Goal: Information Seeking & Learning: Learn about a topic

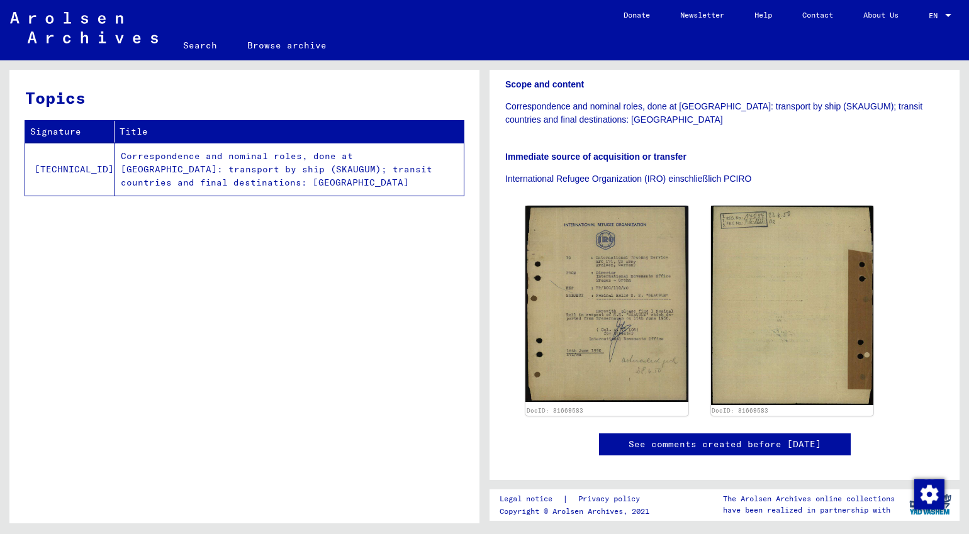
scroll to position [268, 0]
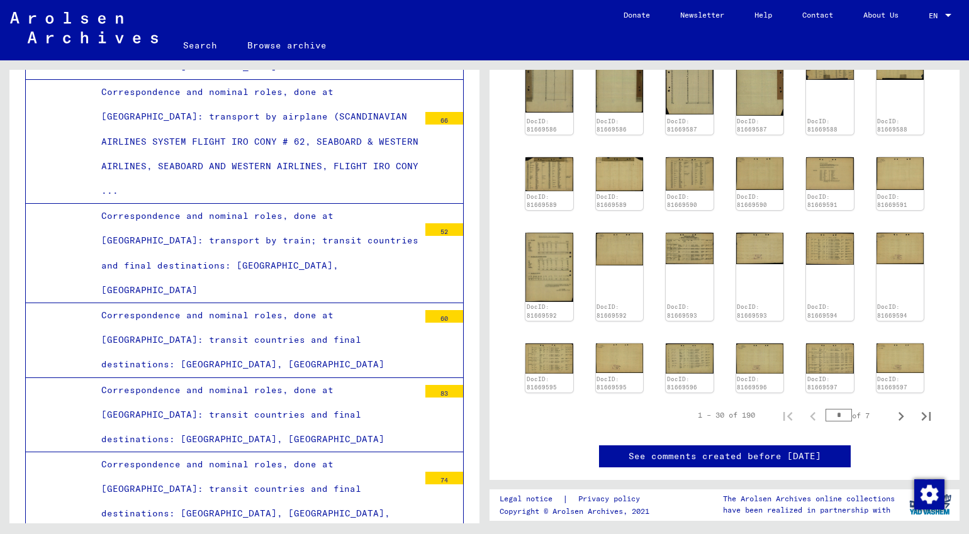
scroll to position [549, 0]
click at [689, 344] on img at bounding box center [689, 358] width 50 height 32
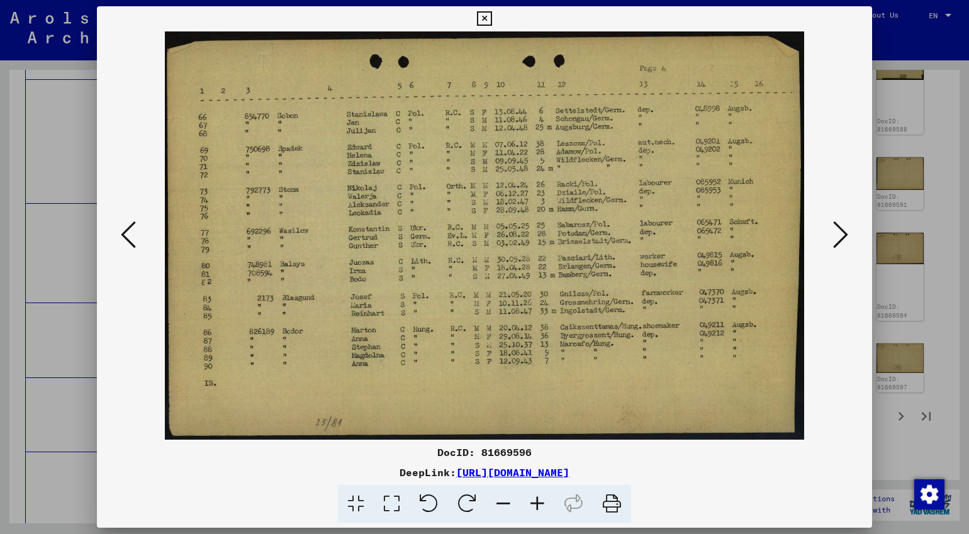
click at [709, 235] on icon at bounding box center [840, 235] width 15 height 30
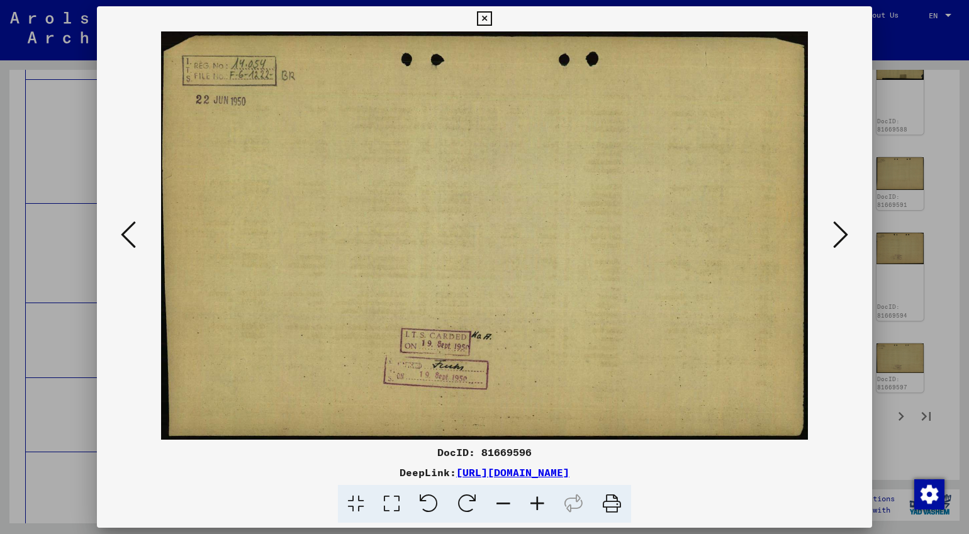
click at [709, 235] on icon at bounding box center [840, 235] width 15 height 30
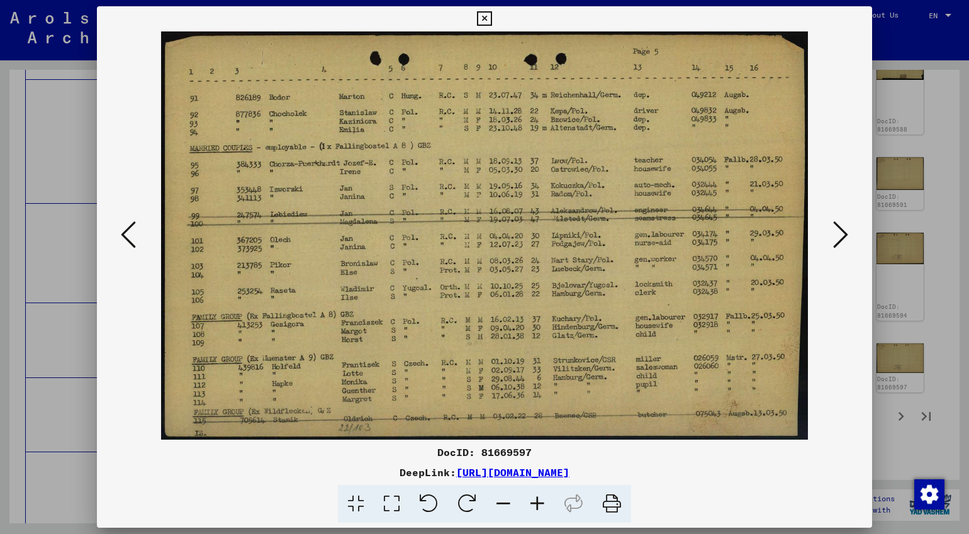
click at [709, 235] on icon at bounding box center [840, 235] width 15 height 30
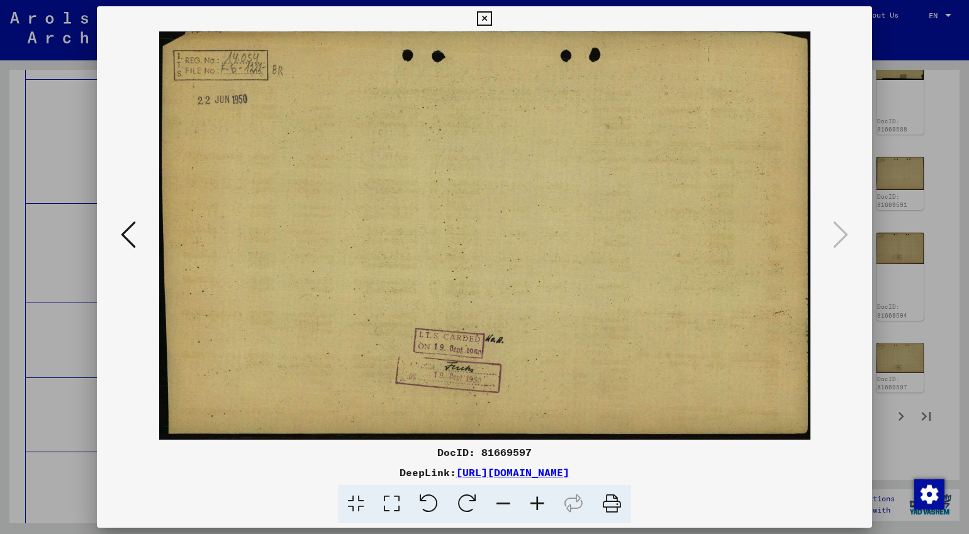
click at [709, 386] on div at bounding box center [484, 267] width 969 height 534
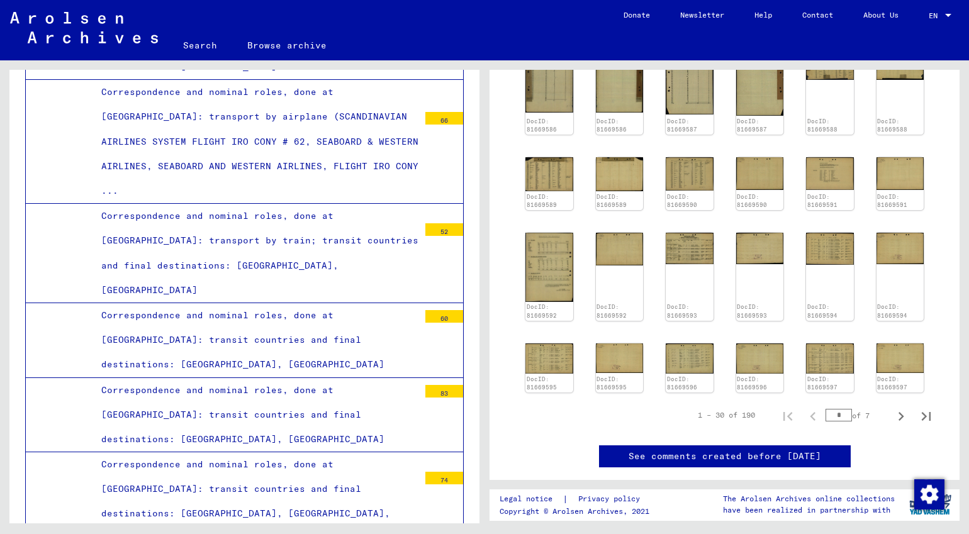
drag, startPoint x: 828, startPoint y: 394, endPoint x: 850, endPoint y: 394, distance: 21.4
click at [709, 409] on input "*" at bounding box center [838, 415] width 26 height 13
type input "*"
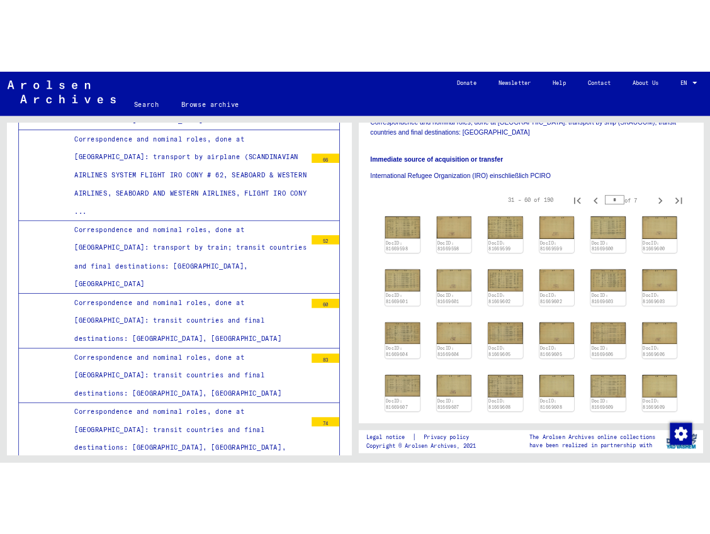
scroll to position [308, 0]
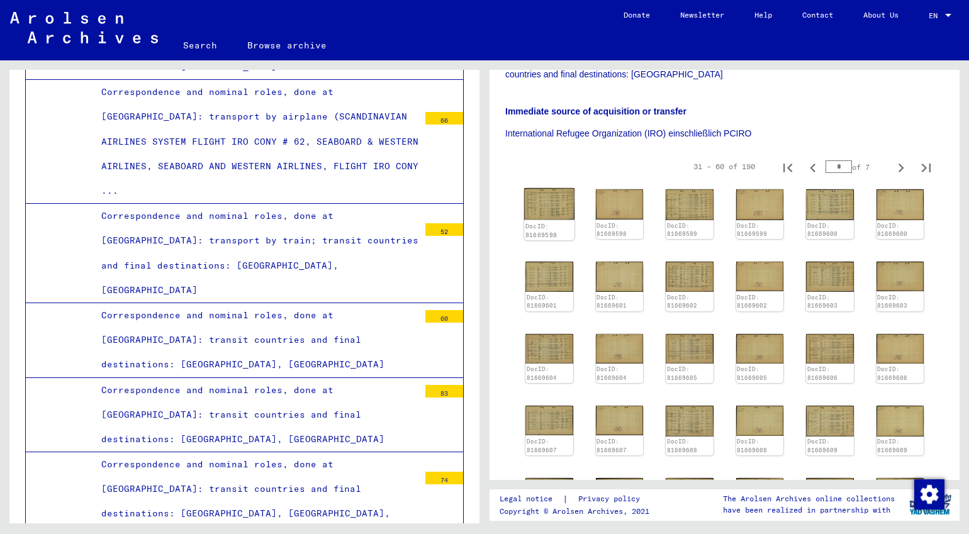
click at [554, 221] on div "DocID: 81669598" at bounding box center [549, 231] width 50 height 20
click at [542, 188] on img at bounding box center [549, 203] width 50 height 31
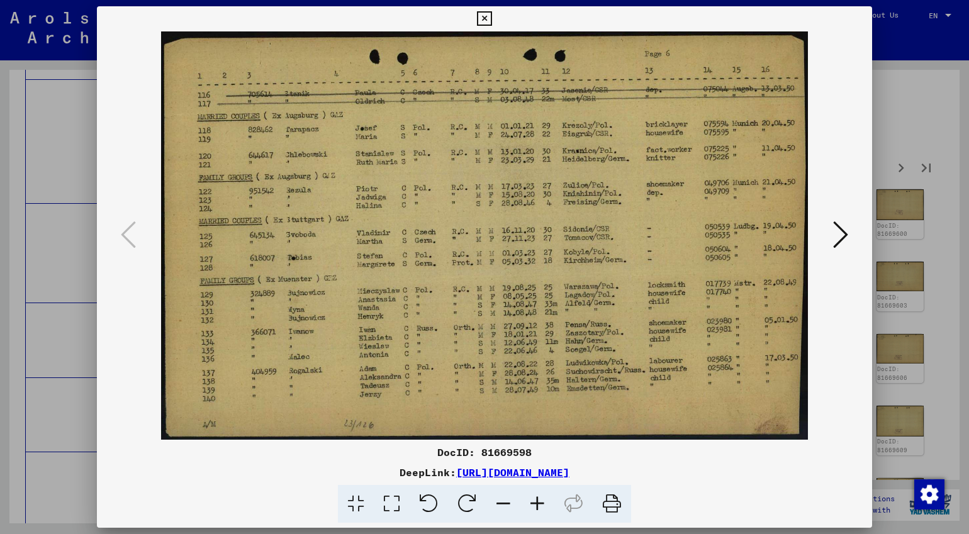
click at [709, 230] on icon at bounding box center [840, 235] width 15 height 30
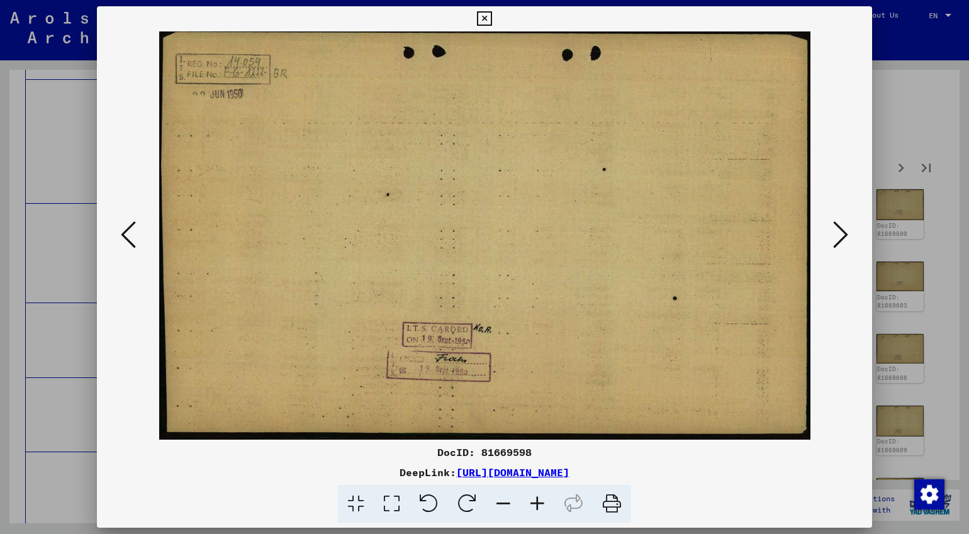
click at [118, 237] on button at bounding box center [128, 236] width 23 height 36
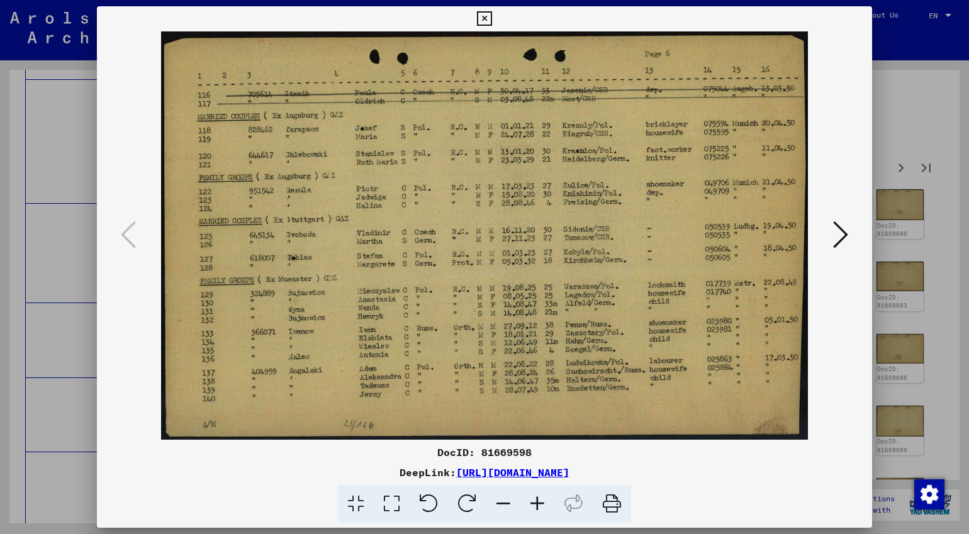
click at [709, 228] on icon at bounding box center [840, 235] width 15 height 30
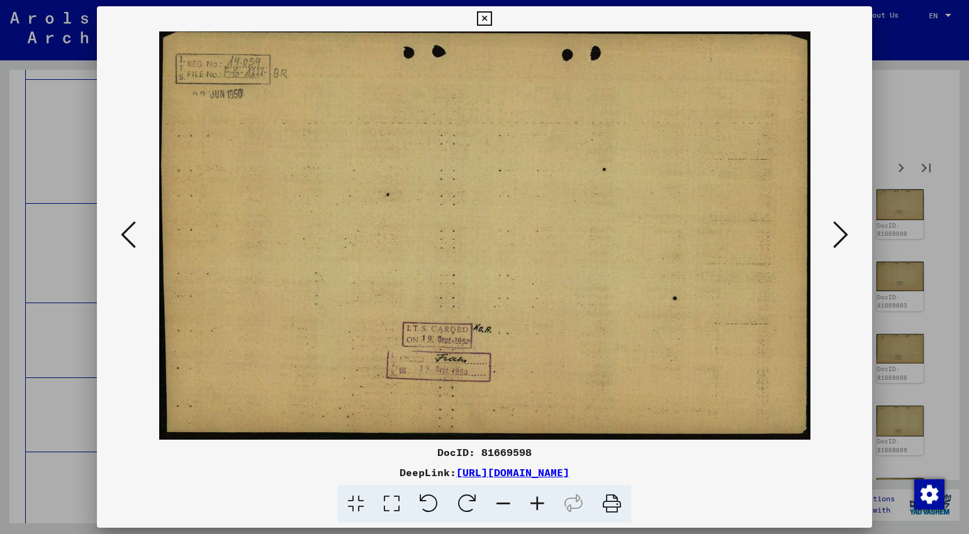
click at [709, 228] on icon at bounding box center [840, 235] width 15 height 30
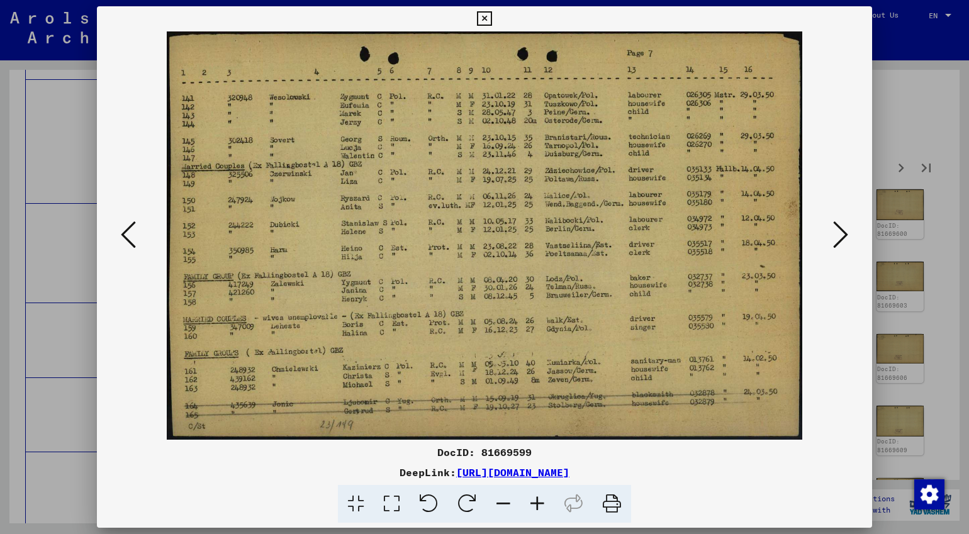
click at [709, 228] on icon at bounding box center [840, 235] width 15 height 30
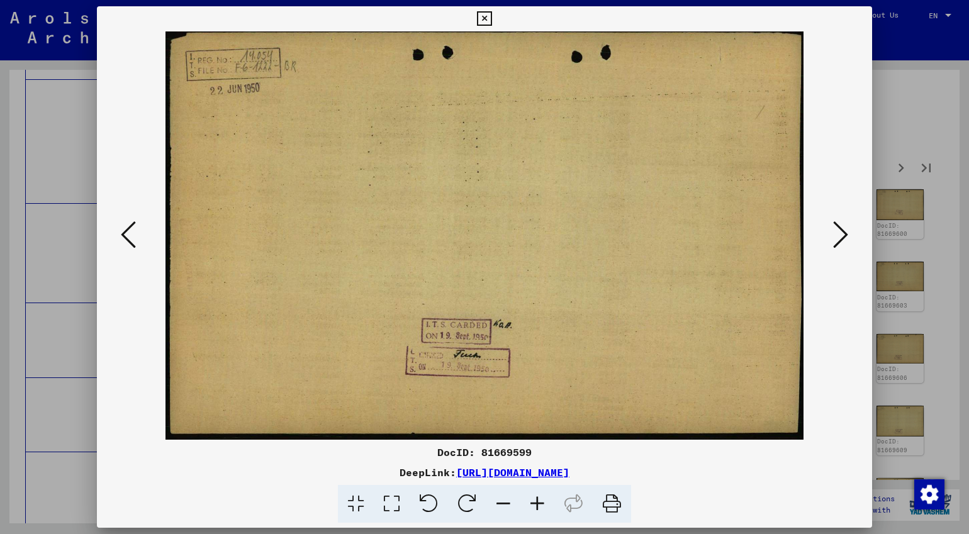
click at [113, 242] on div at bounding box center [484, 235] width 775 height 408
click at [133, 234] on icon at bounding box center [128, 235] width 15 height 30
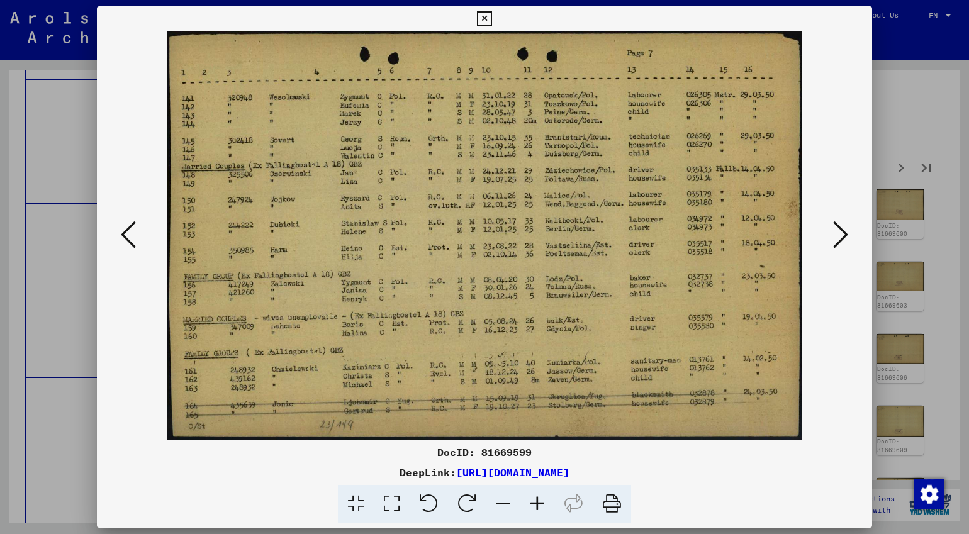
click at [709, 243] on icon at bounding box center [840, 235] width 15 height 30
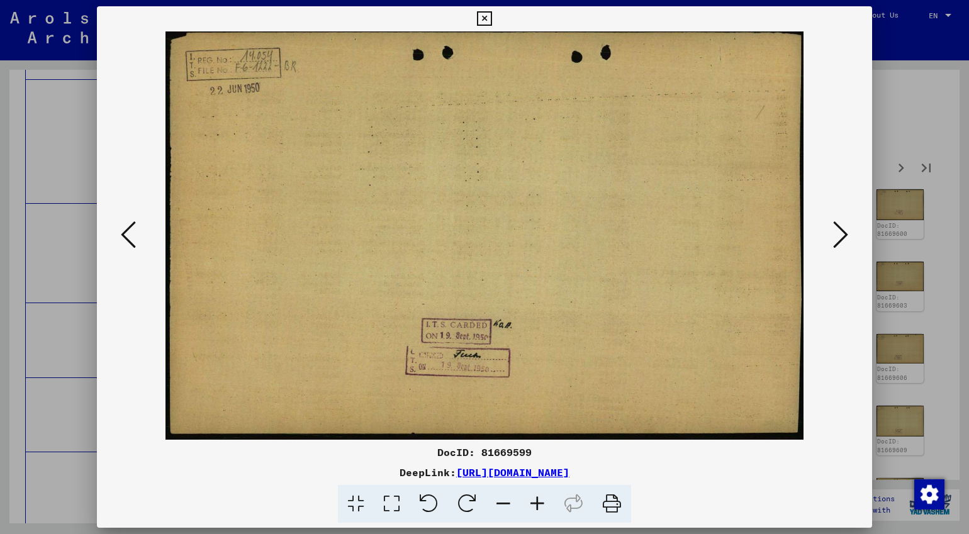
click at [709, 242] on icon at bounding box center [840, 235] width 15 height 30
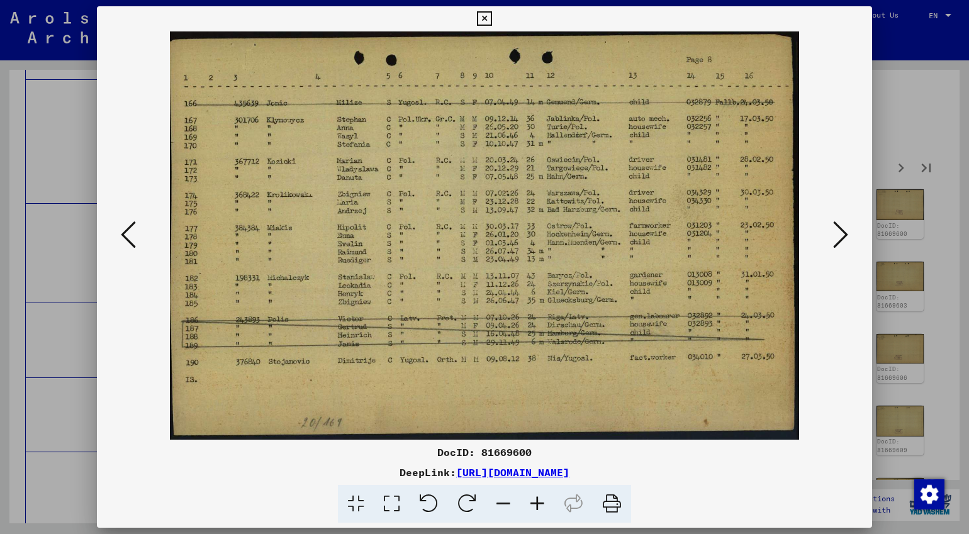
click at [136, 235] on button at bounding box center [128, 236] width 23 height 36
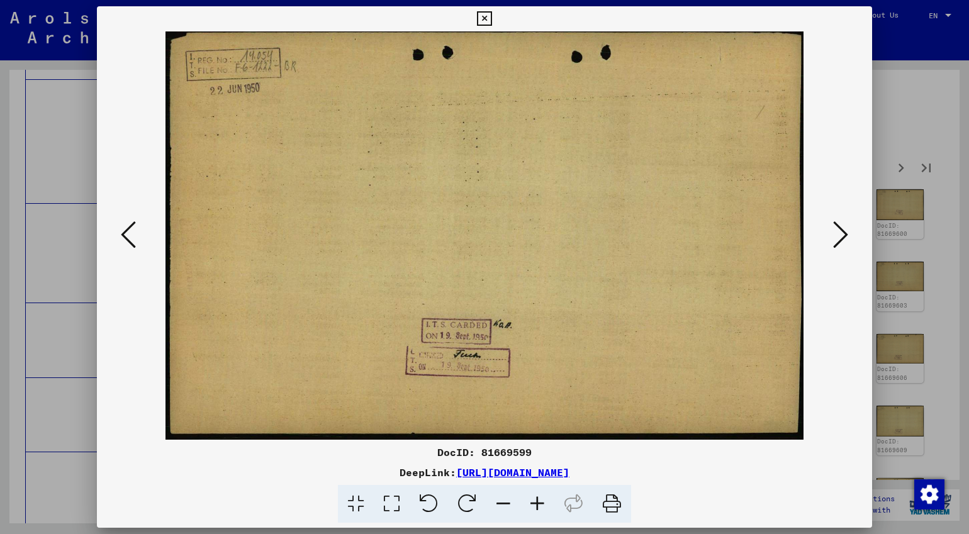
click at [136, 235] on button at bounding box center [128, 236] width 23 height 36
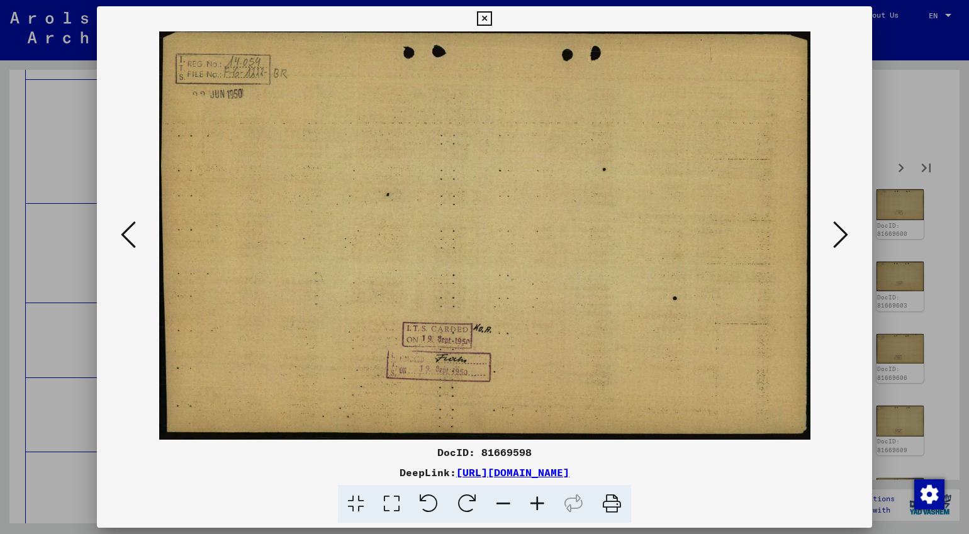
click at [136, 235] on button at bounding box center [128, 236] width 23 height 36
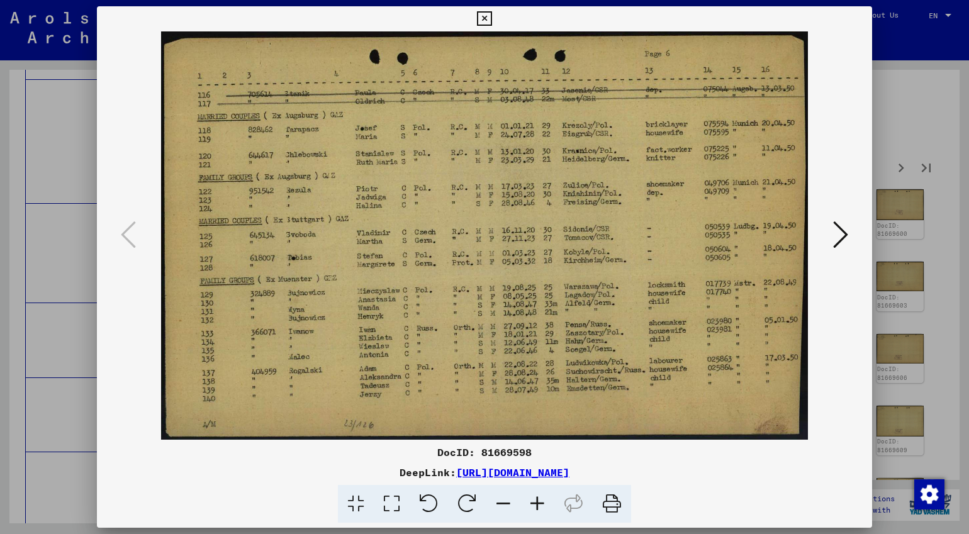
click at [709, 353] on div at bounding box center [484, 267] width 969 height 534
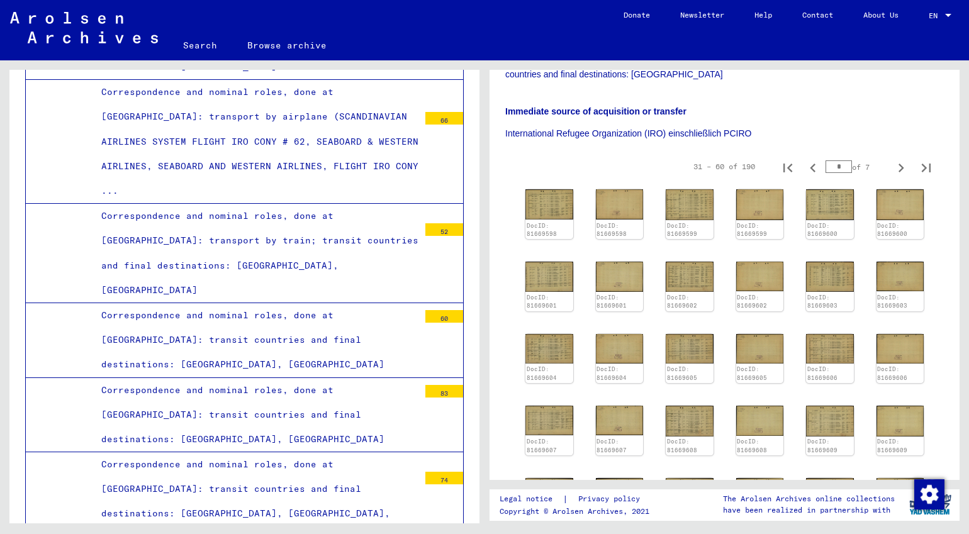
click at [709, 160] on input "*" at bounding box center [838, 166] width 26 height 13
type input "*"
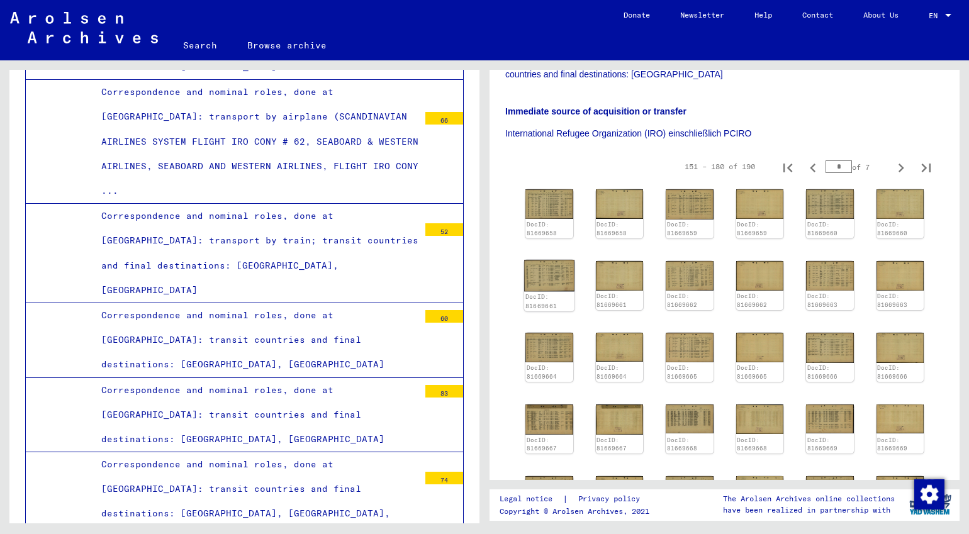
click at [555, 265] on img at bounding box center [549, 275] width 50 height 31
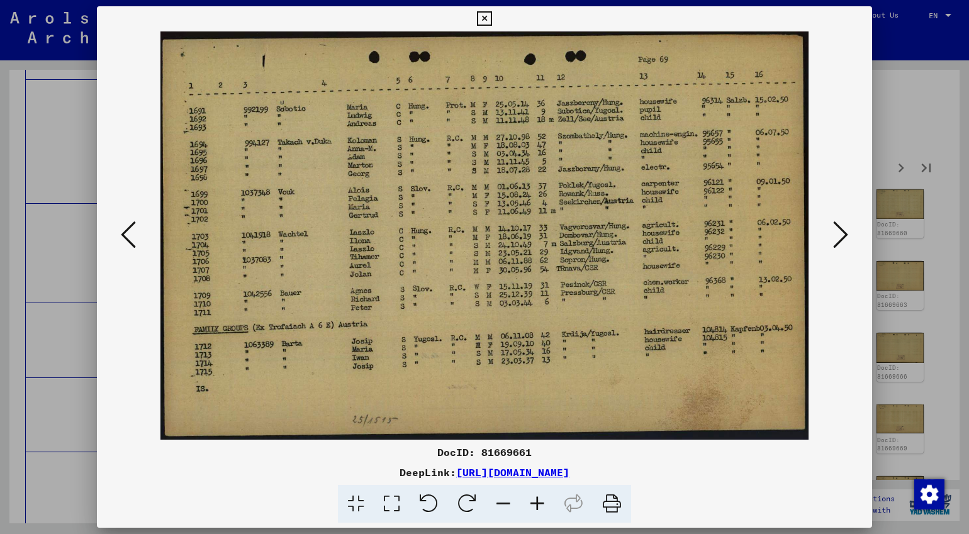
click at [123, 222] on icon at bounding box center [128, 235] width 15 height 30
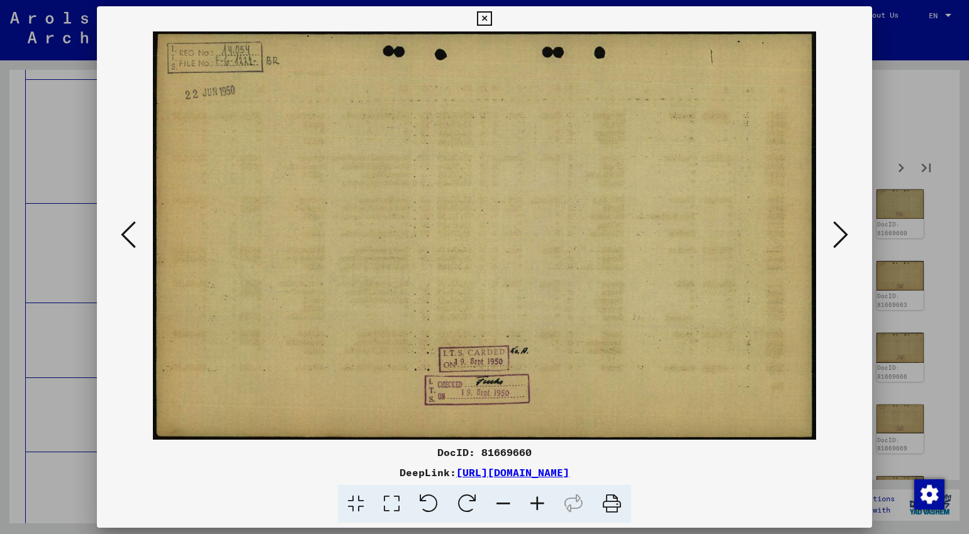
click at [123, 222] on icon at bounding box center [128, 235] width 15 height 30
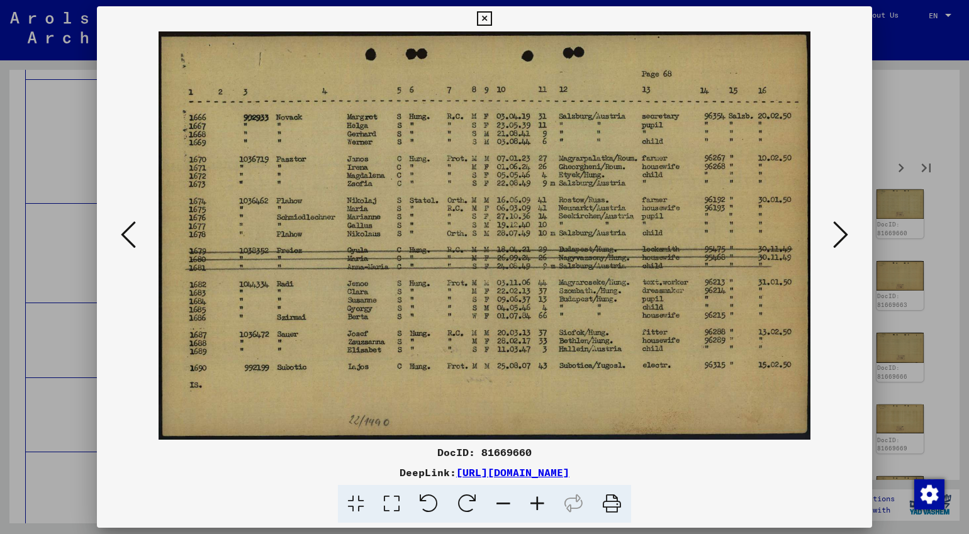
click at [129, 238] on icon at bounding box center [128, 235] width 15 height 30
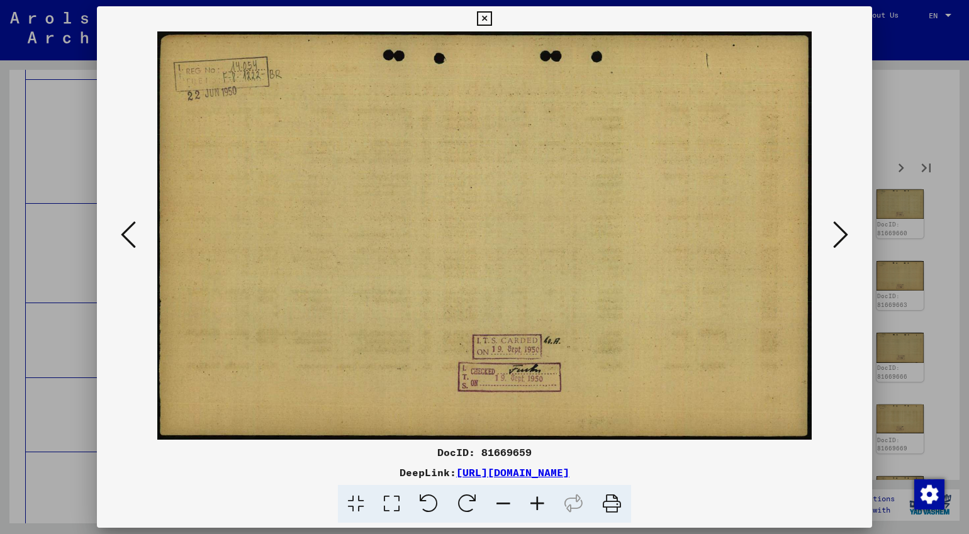
click at [709, 314] on div at bounding box center [484, 267] width 969 height 534
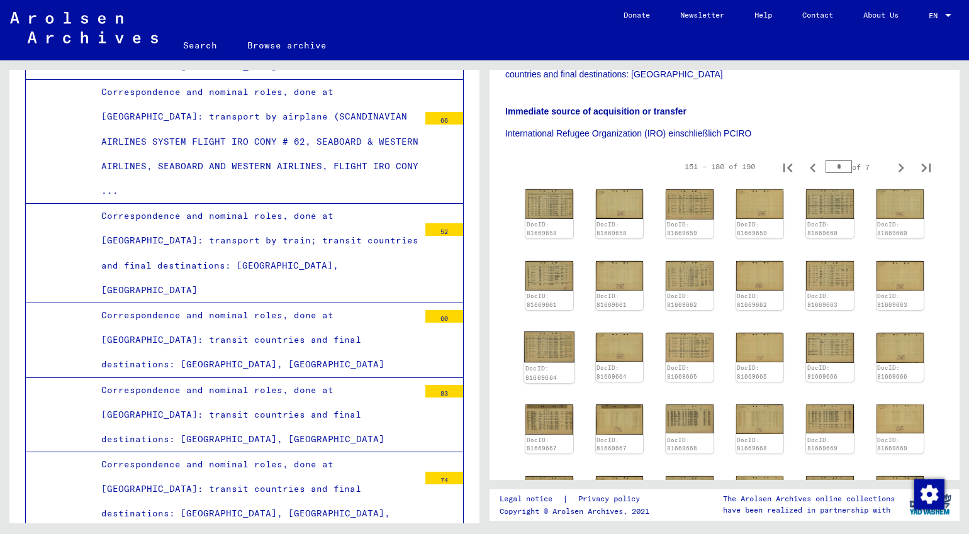
click at [562, 332] on img at bounding box center [549, 347] width 50 height 31
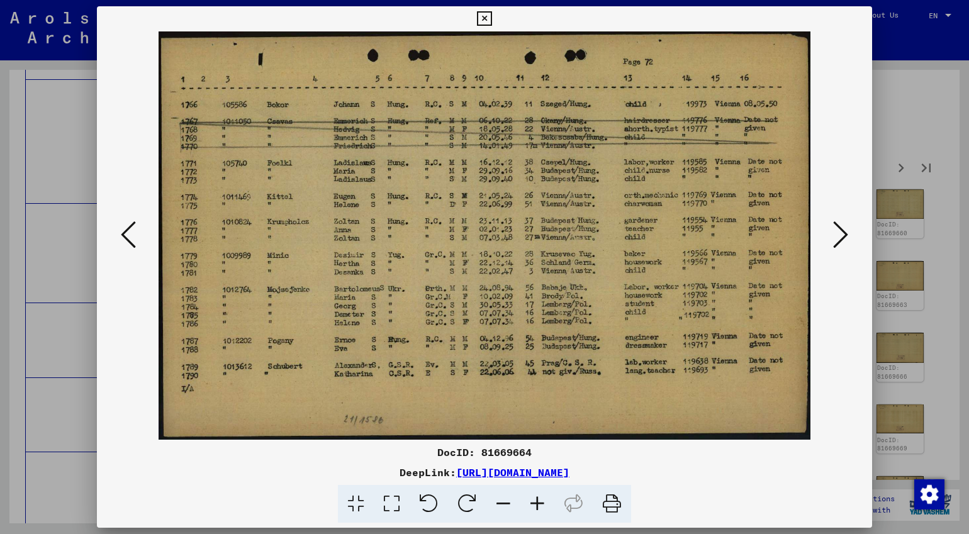
click at [709, 231] on icon at bounding box center [840, 235] width 15 height 30
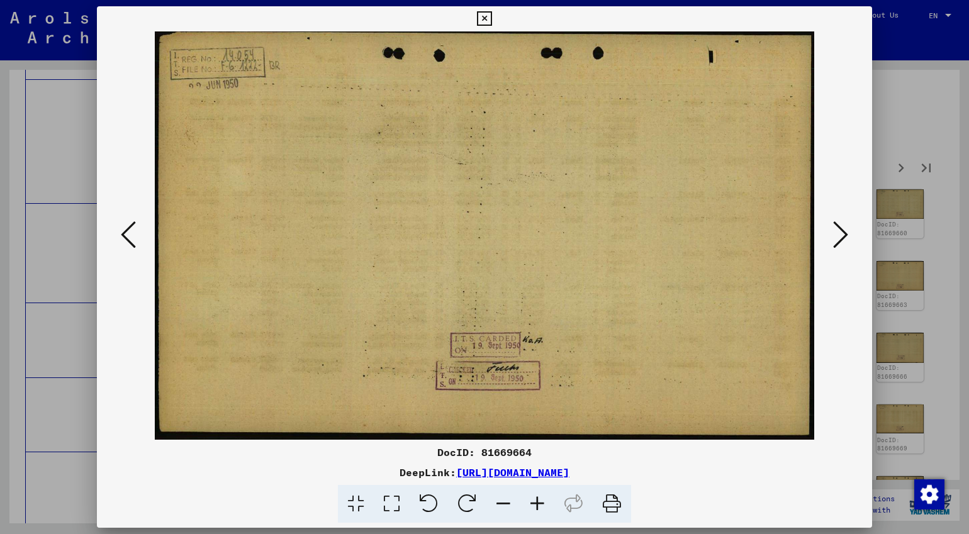
click at [709, 238] on icon at bounding box center [840, 235] width 15 height 30
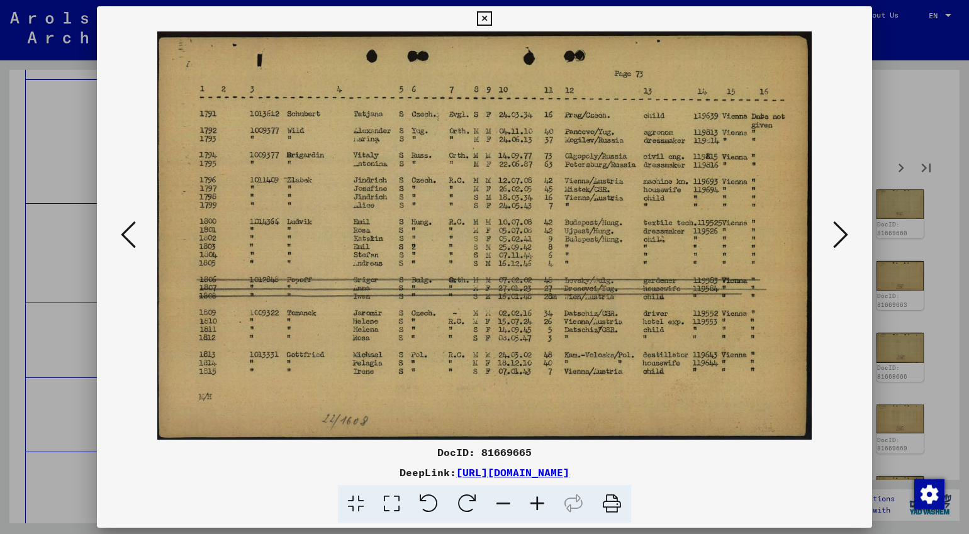
click at [128, 234] on icon at bounding box center [128, 235] width 15 height 30
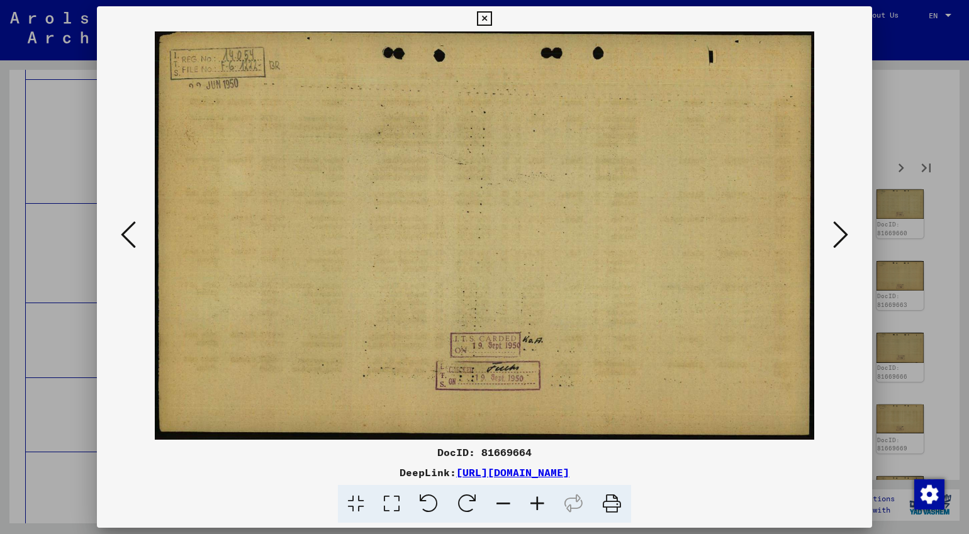
click at [128, 234] on icon at bounding box center [128, 235] width 15 height 30
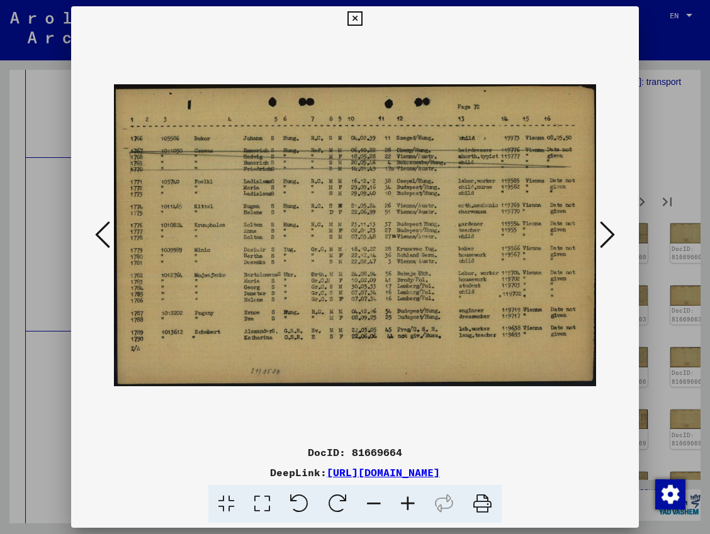
scroll to position [342, 0]
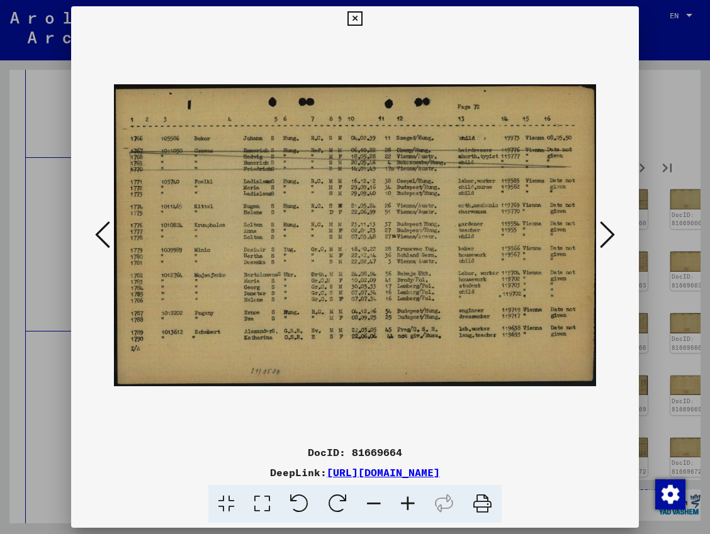
click at [605, 233] on icon at bounding box center [606, 235] width 15 height 30
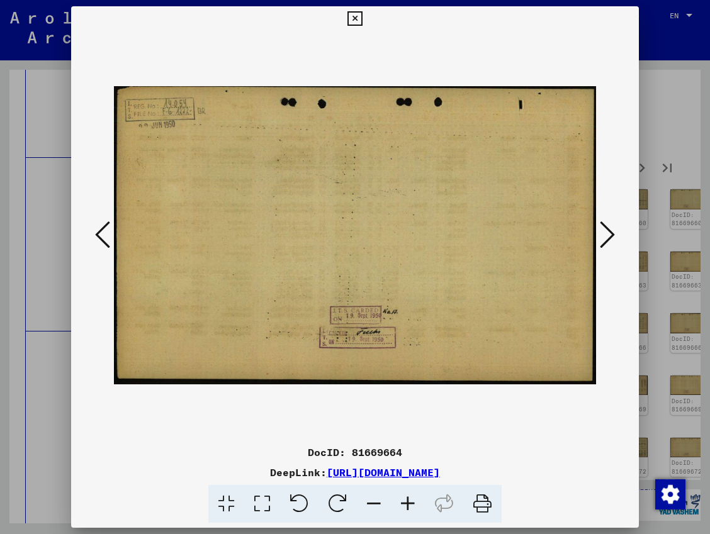
click at [605, 233] on icon at bounding box center [606, 235] width 15 height 30
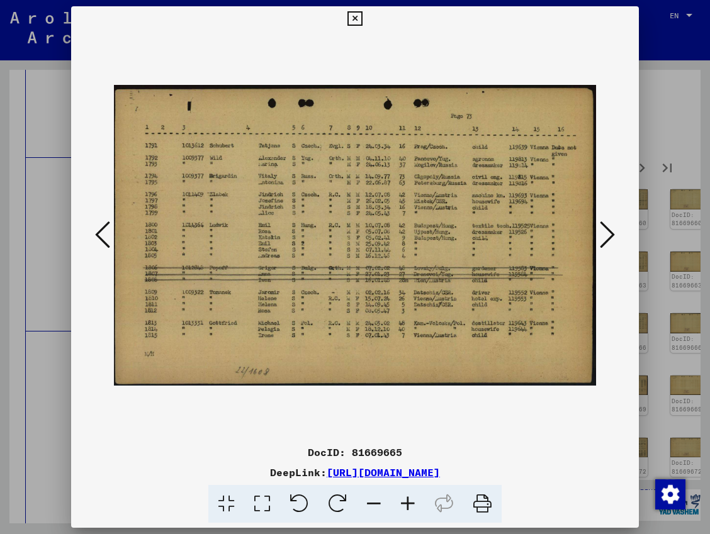
click at [605, 233] on icon at bounding box center [606, 235] width 15 height 30
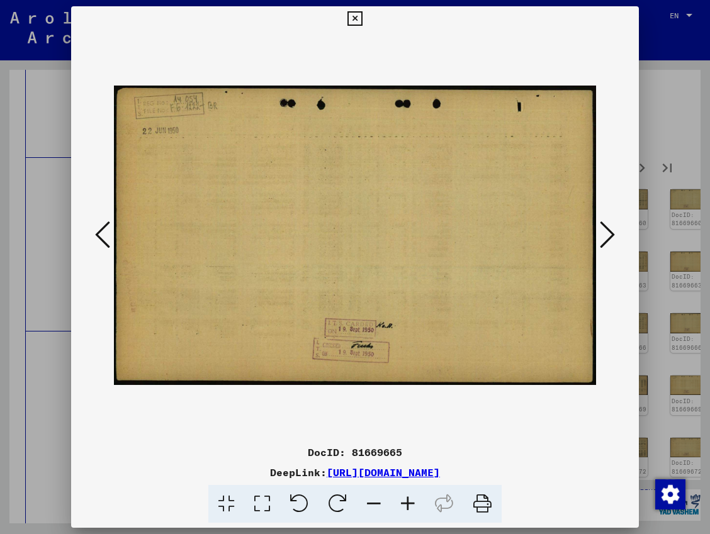
click at [605, 233] on icon at bounding box center [606, 235] width 15 height 30
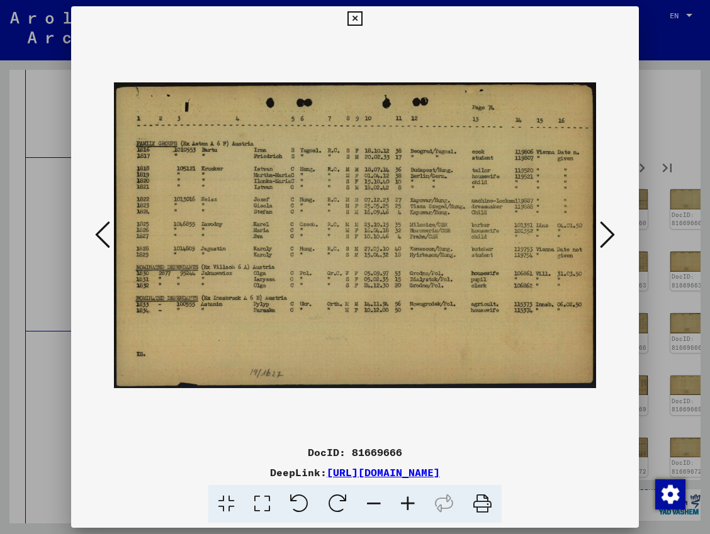
click at [605, 233] on icon at bounding box center [606, 235] width 15 height 30
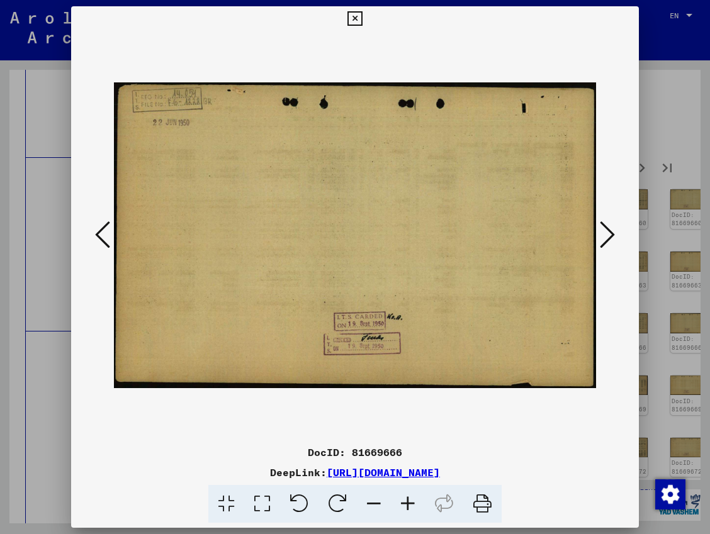
click at [605, 233] on icon at bounding box center [606, 235] width 15 height 30
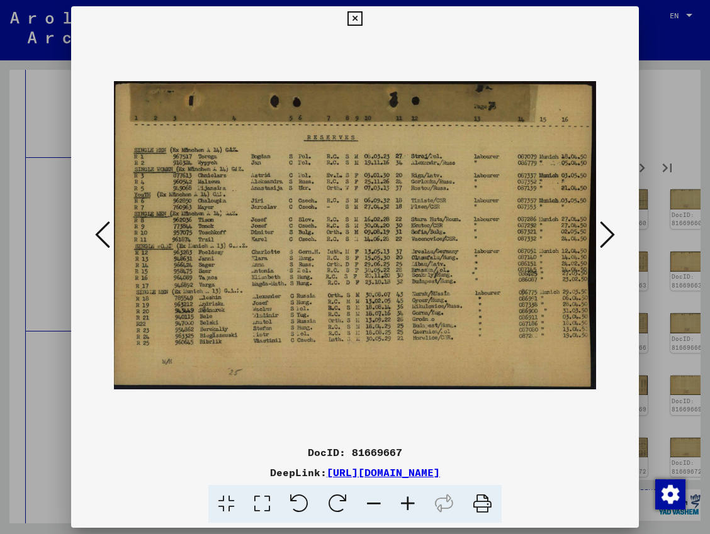
click at [605, 233] on icon at bounding box center [606, 235] width 15 height 30
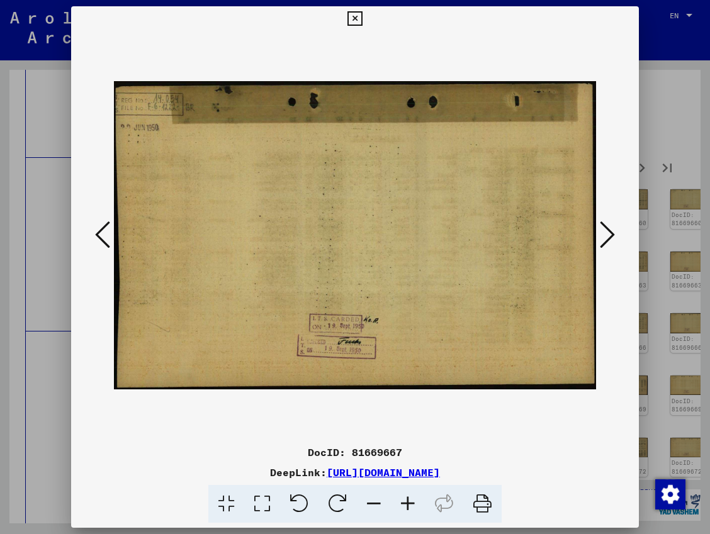
click at [605, 233] on icon at bounding box center [606, 235] width 15 height 30
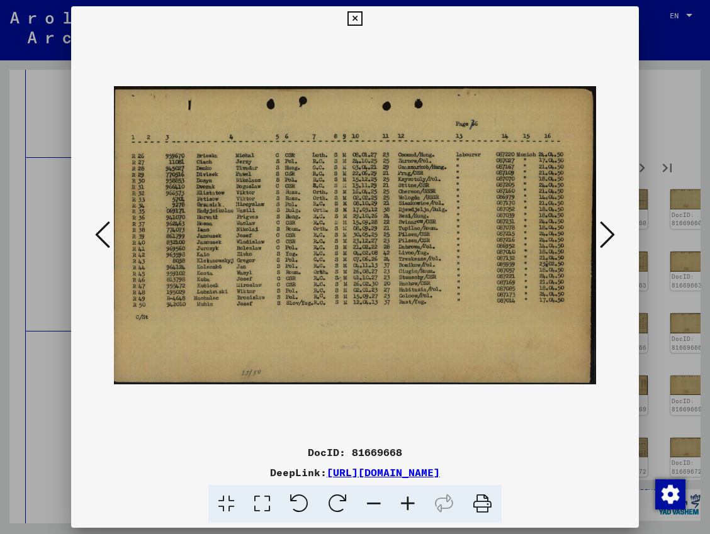
click at [605, 233] on icon at bounding box center [606, 235] width 15 height 30
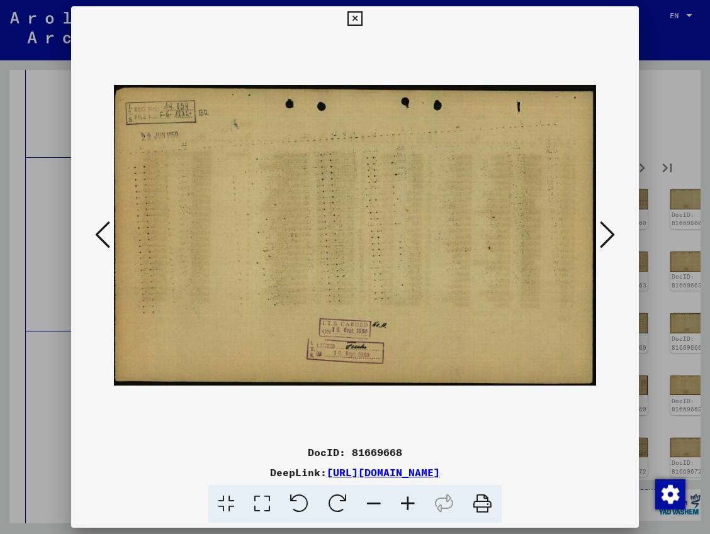
click at [605, 233] on icon at bounding box center [606, 235] width 15 height 30
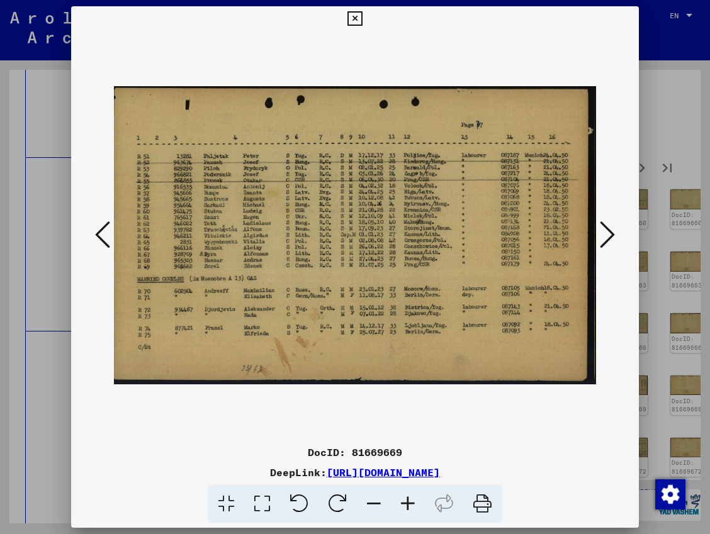
click at [605, 233] on icon at bounding box center [606, 235] width 15 height 30
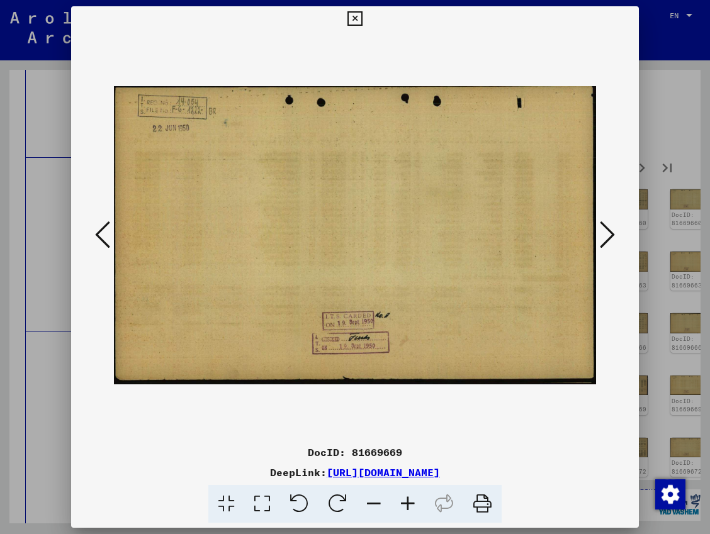
click at [605, 233] on icon at bounding box center [606, 235] width 15 height 30
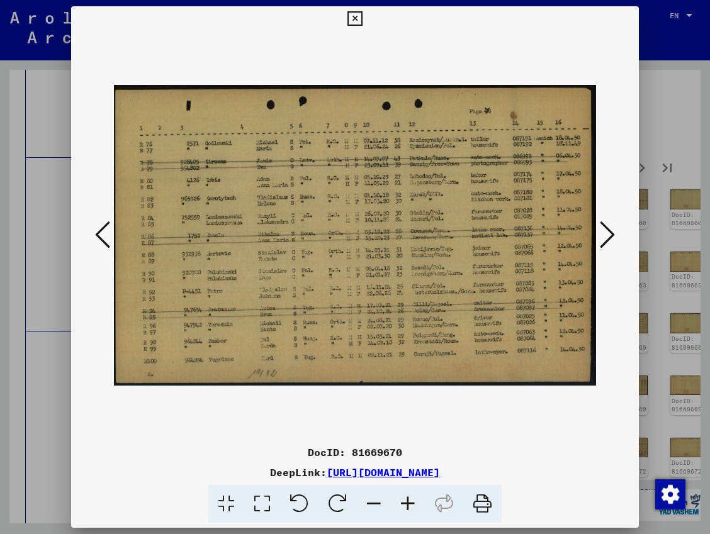
click at [605, 233] on icon at bounding box center [606, 235] width 15 height 30
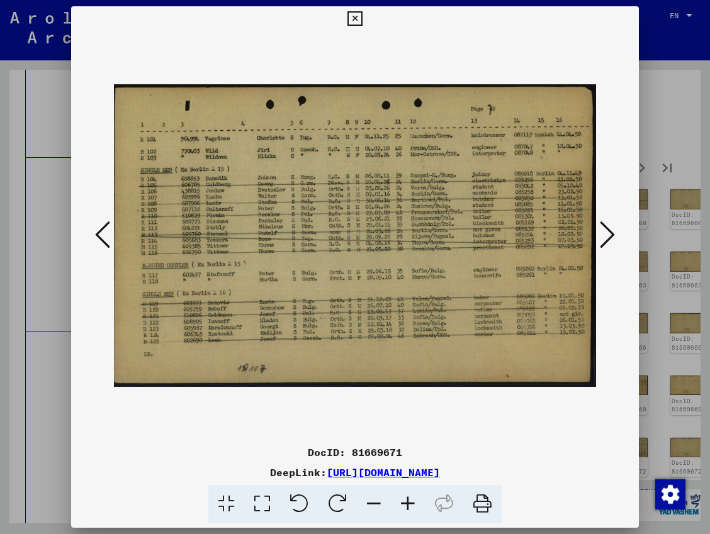
click at [605, 233] on icon at bounding box center [606, 235] width 15 height 30
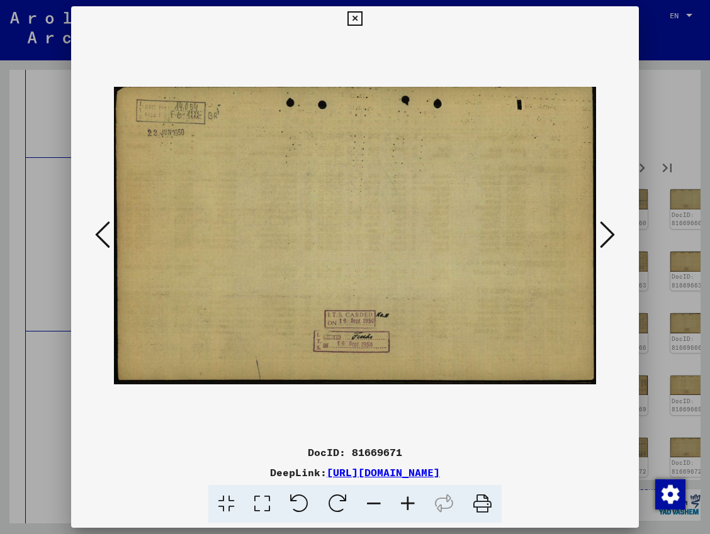
click at [605, 233] on icon at bounding box center [606, 235] width 15 height 30
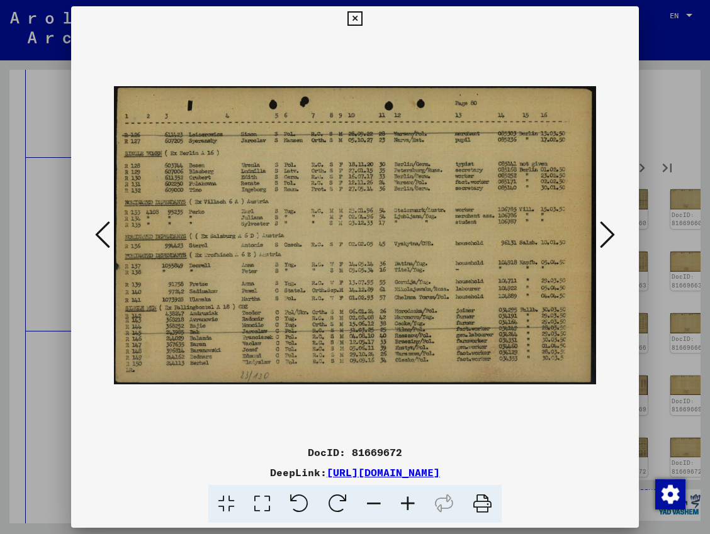
click at [65, 326] on div at bounding box center [355, 267] width 710 height 534
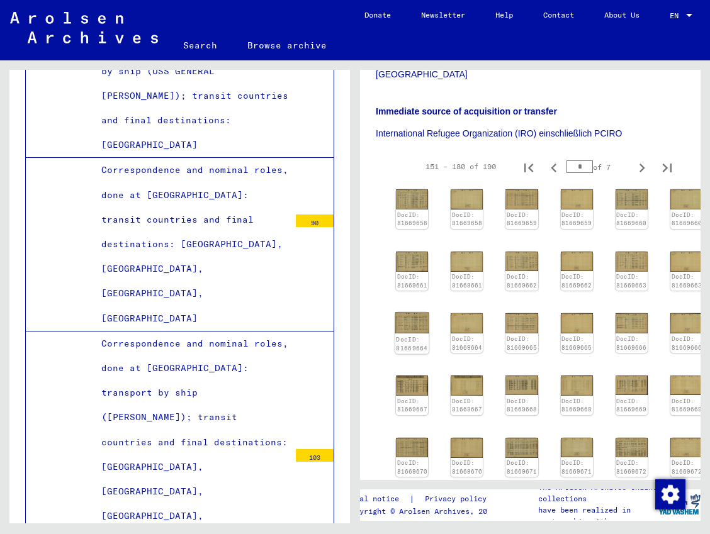
click at [406, 312] on img at bounding box center [412, 322] width 34 height 21
drag, startPoint x: 578, startPoint y: 148, endPoint x: 592, endPoint y: 147, distance: 13.9
click at [592, 160] on input "*" at bounding box center [579, 166] width 26 height 13
type input "*"
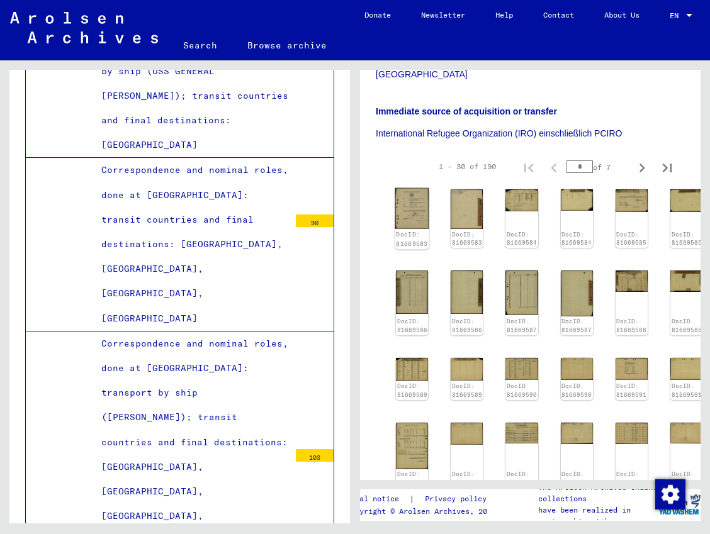
click at [412, 193] on img at bounding box center [412, 208] width 34 height 41
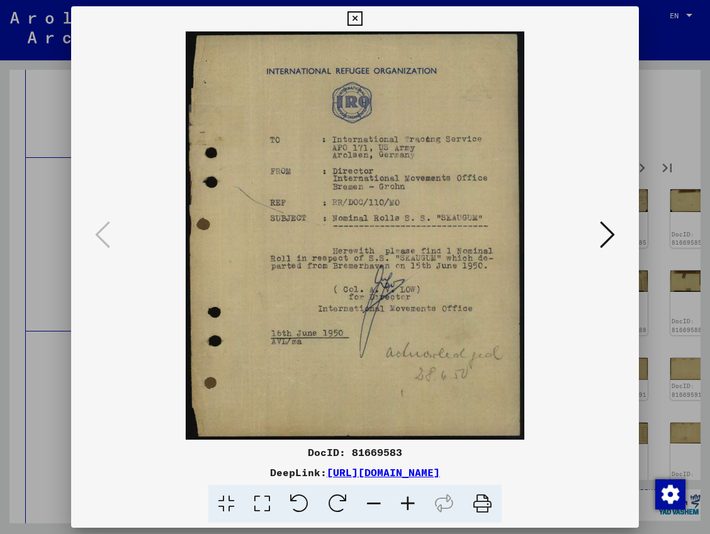
click at [604, 234] on icon at bounding box center [606, 235] width 15 height 30
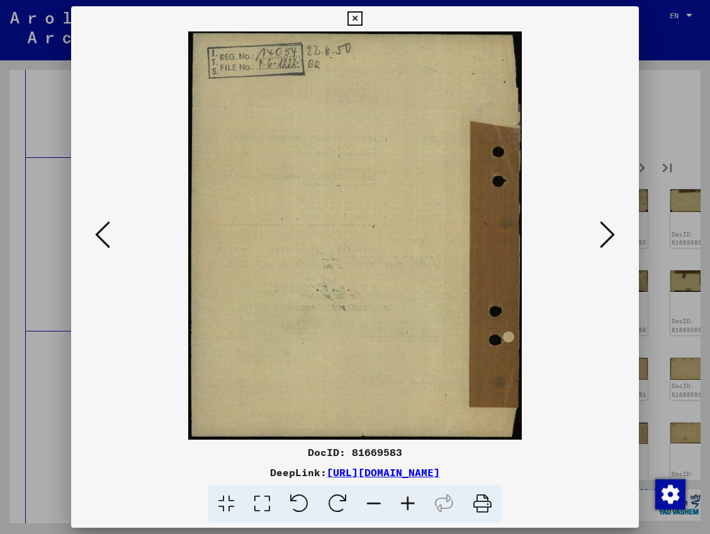
click at [103, 240] on icon at bounding box center [102, 235] width 15 height 30
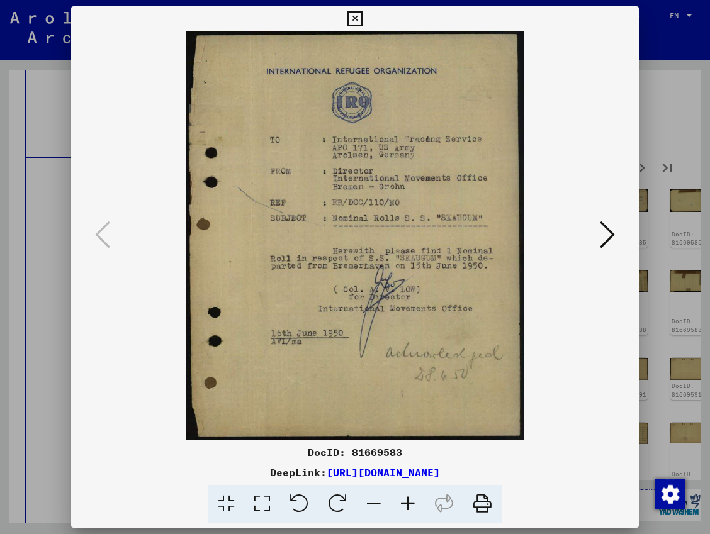
drag, startPoint x: 586, startPoint y: 472, endPoint x: 197, endPoint y: 474, distance: 388.8
click at [197, 474] on div "DeepLink: [URL][DOMAIN_NAME]" at bounding box center [354, 472] width 567 height 15
copy link "[URL][DOMAIN_NAME]"
click at [160, 502] on div at bounding box center [354, 504] width 557 height 38
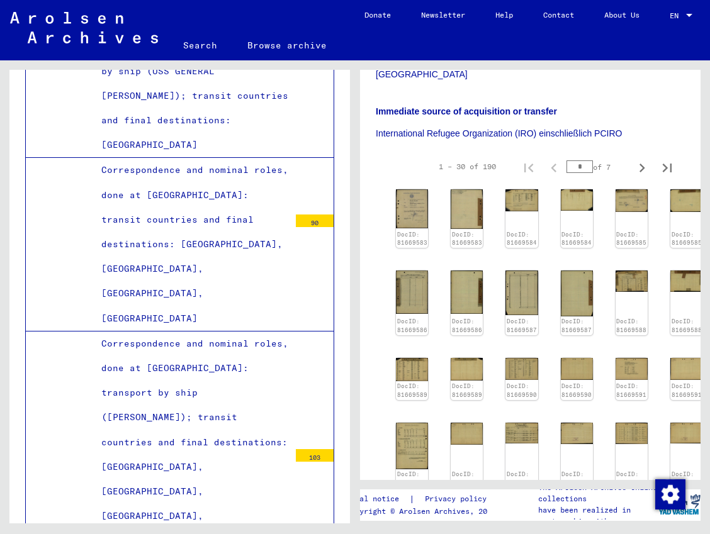
drag, startPoint x: 574, startPoint y: 142, endPoint x: 596, endPoint y: 145, distance: 21.5
click at [594, 161] on div "* of 7" at bounding box center [597, 167] width 63 height 12
type input "*"
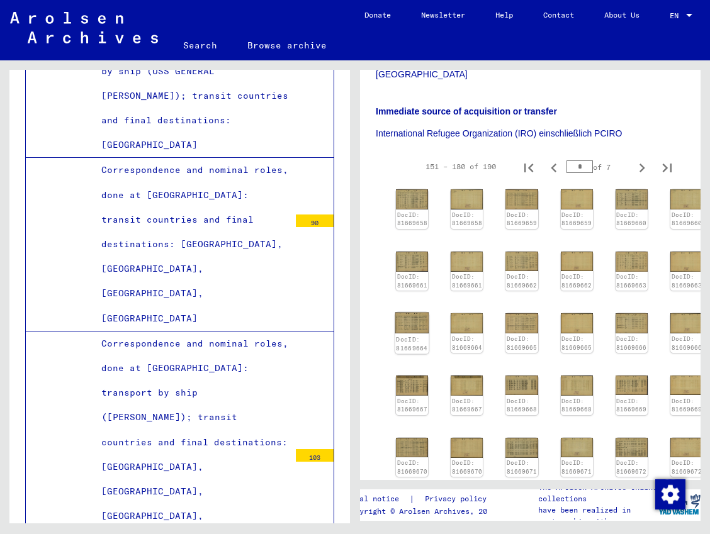
click at [425, 312] on img at bounding box center [412, 322] width 34 height 21
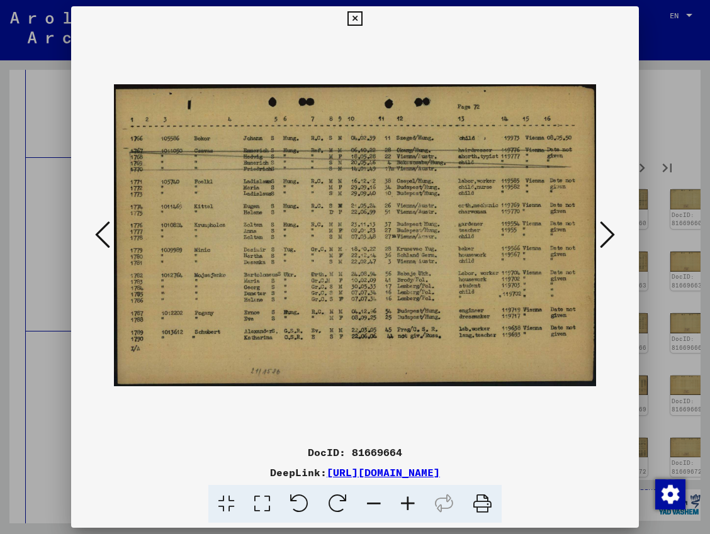
click at [614, 230] on icon at bounding box center [606, 235] width 15 height 30
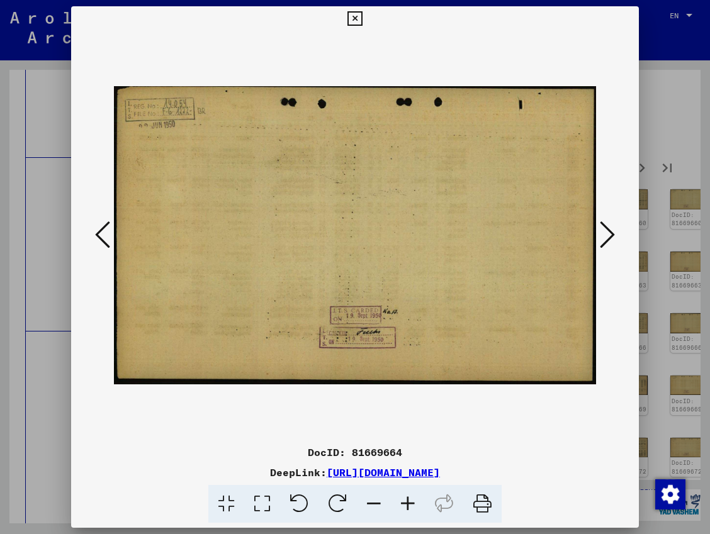
click at [611, 231] on icon at bounding box center [606, 235] width 15 height 30
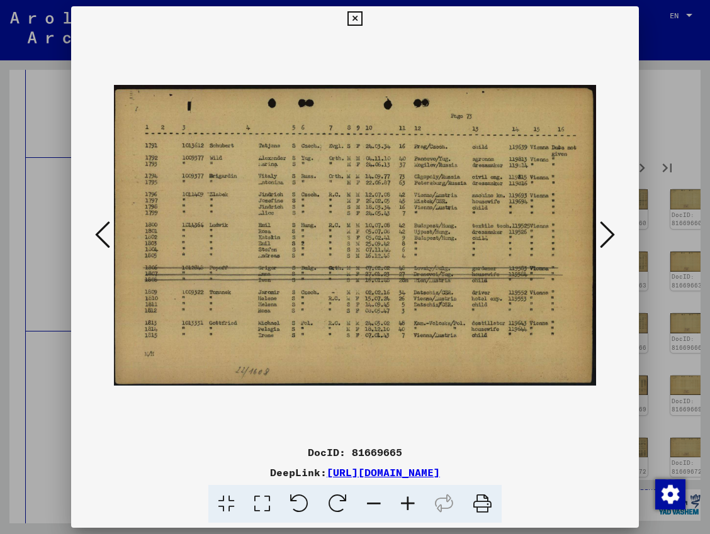
click at [350, 21] on icon at bounding box center [354, 18] width 14 height 15
